Goal: Task Accomplishment & Management: Manage account settings

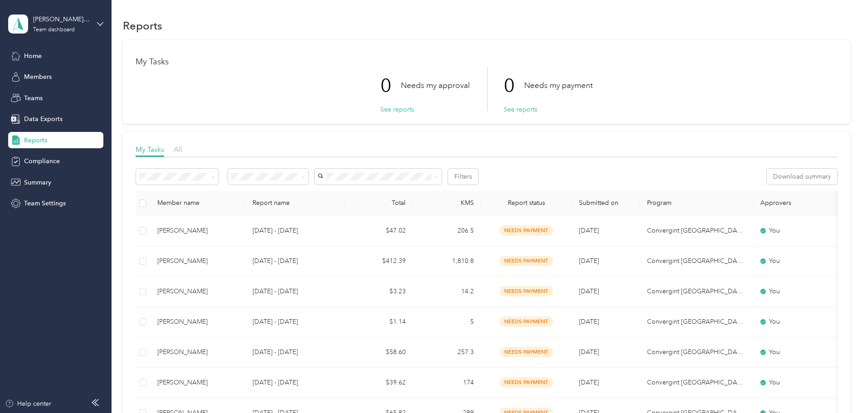
click at [68, 144] on div "Reports" at bounding box center [55, 140] width 95 height 16
click at [59, 60] on div "Home" at bounding box center [55, 56] width 95 height 16
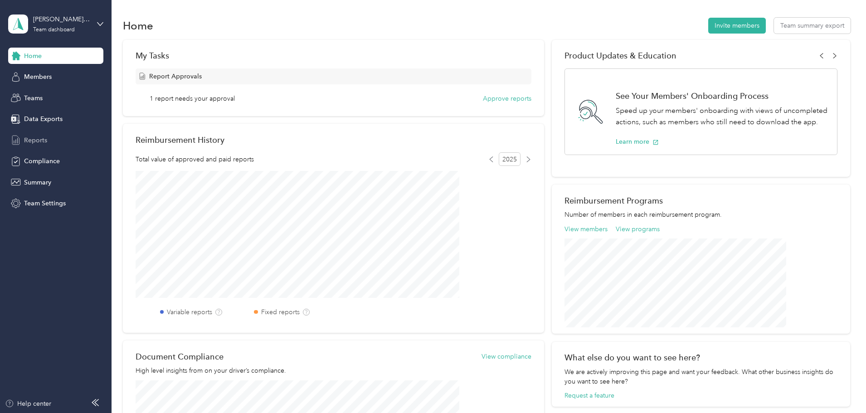
click at [59, 140] on div "Reports" at bounding box center [55, 140] width 95 height 16
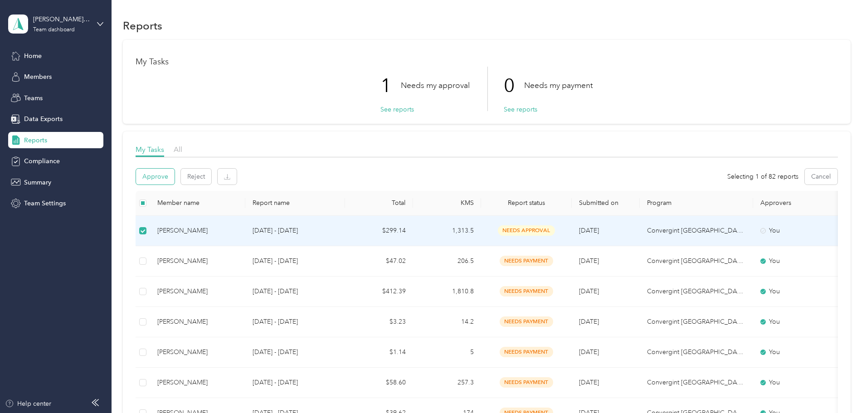
click at [175, 179] on button "Approve" at bounding box center [155, 177] width 39 height 16
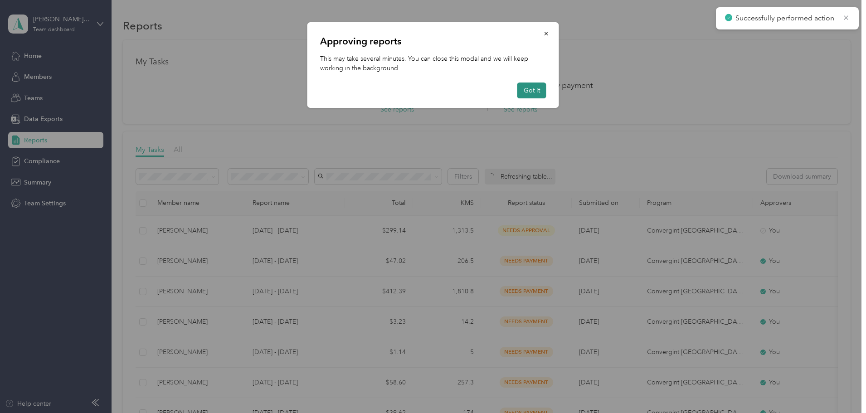
click at [530, 93] on button "Got it" at bounding box center [531, 91] width 29 height 16
